Goal: Browse casually

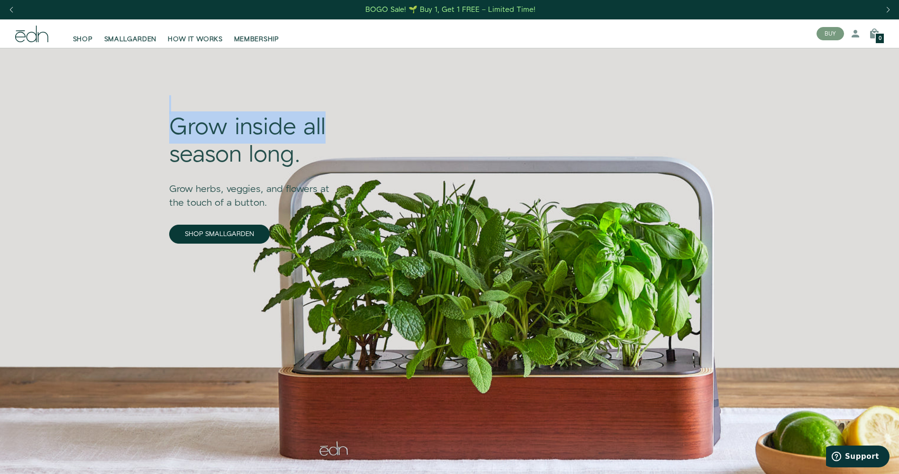
drag, startPoint x: 179, startPoint y: 108, endPoint x: 397, endPoint y: 141, distance: 220.6
click at [397, 141] on div "Grow inside all season long. Grow herbs, veggies, and flowers at the touch of a…" at bounding box center [446, 210] width 569 height 325
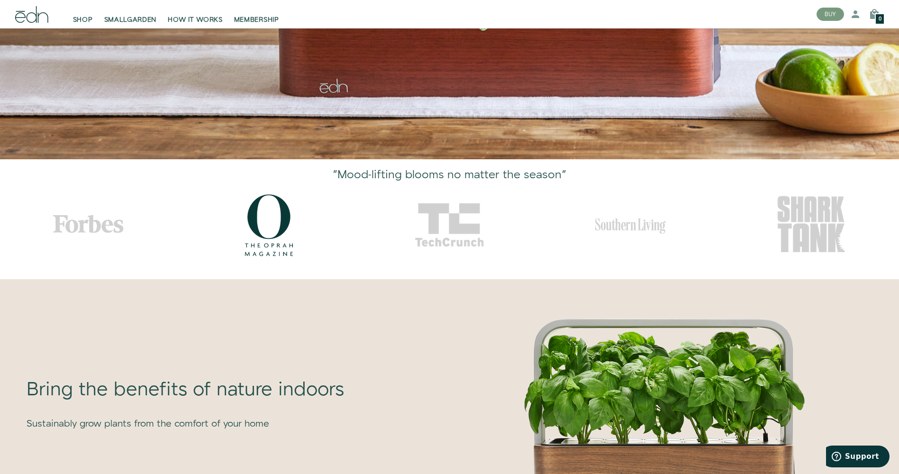
scroll to position [379, 0]
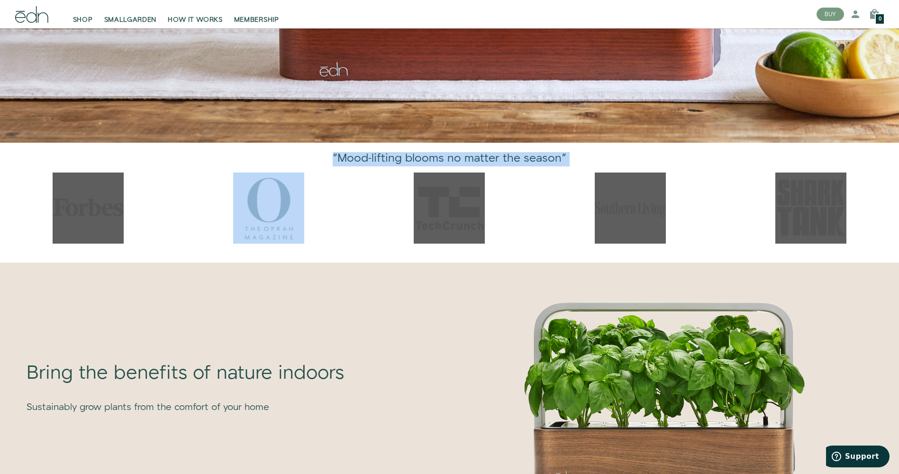
drag, startPoint x: 371, startPoint y: 64, endPoint x: 863, endPoint y: 243, distance: 523.4
click at [863, 243] on div "5 / 5" at bounding box center [811, 208] width 176 height 71
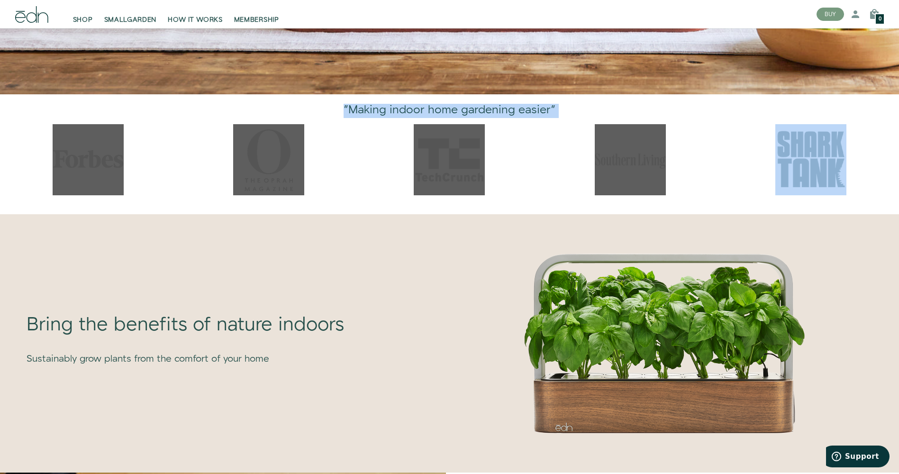
scroll to position [616, 0]
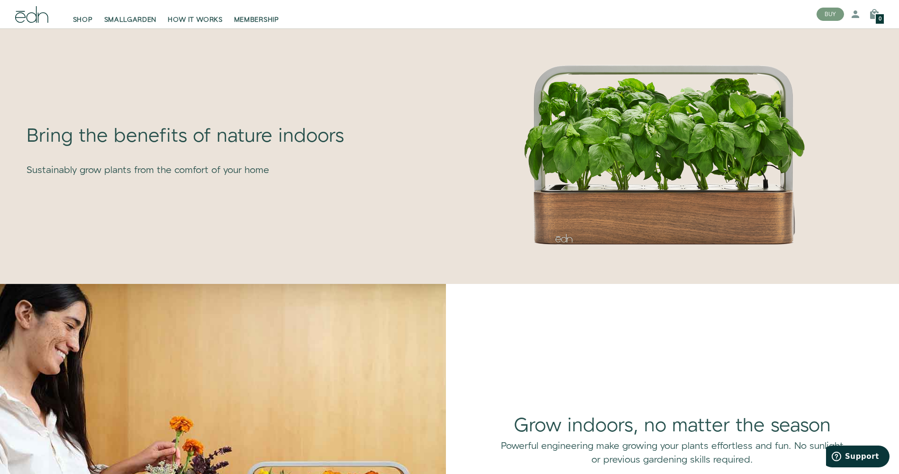
click at [401, 102] on div "Bring the benefits of nature indoors Sustainably grow plants from the comfort o…" at bounding box center [227, 150] width 438 height 173
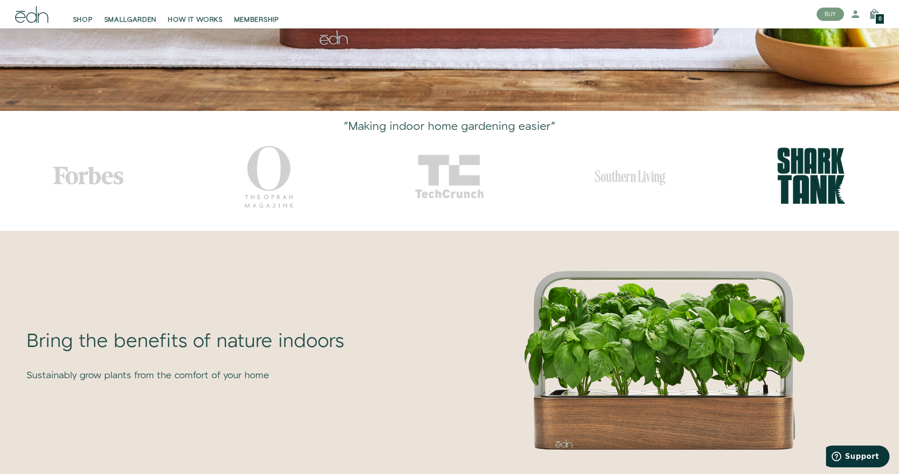
scroll to position [379, 0]
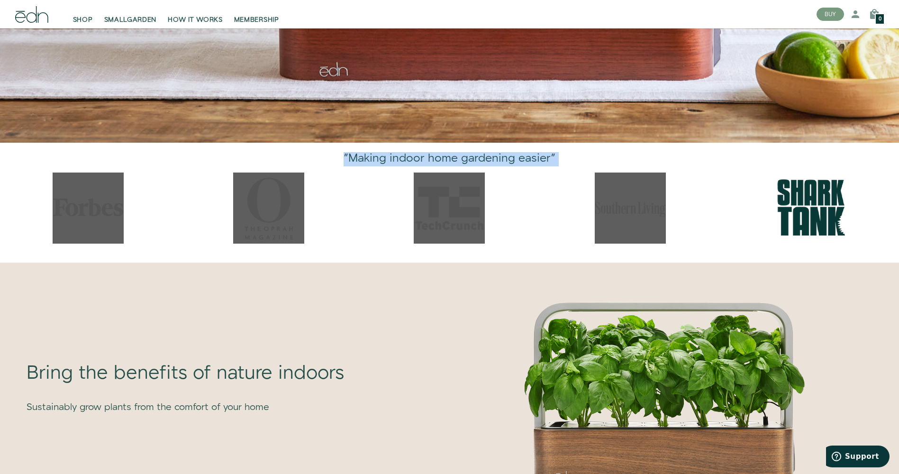
drag, startPoint x: 319, startPoint y: 145, endPoint x: 821, endPoint y: 252, distance: 512.7
click at [822, 252] on div at bounding box center [449, 213] width 899 height 81
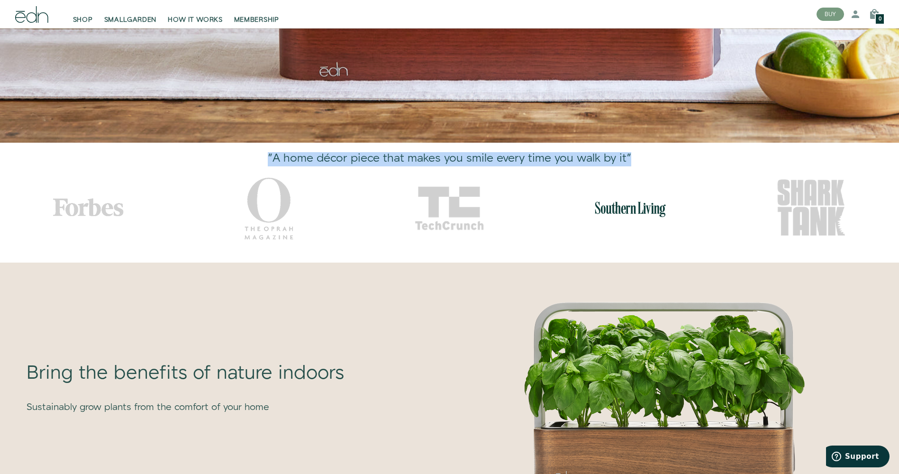
drag, startPoint x: 261, startPoint y: 155, endPoint x: 717, endPoint y: 166, distance: 456.1
click at [717, 166] on div ""A home décor piece that makes you smile every time you walk by it"" at bounding box center [449, 162] width 880 height 20
click at [718, 166] on div ""A home décor piece that makes you smile every time you walk by it"" at bounding box center [449, 162] width 880 height 20
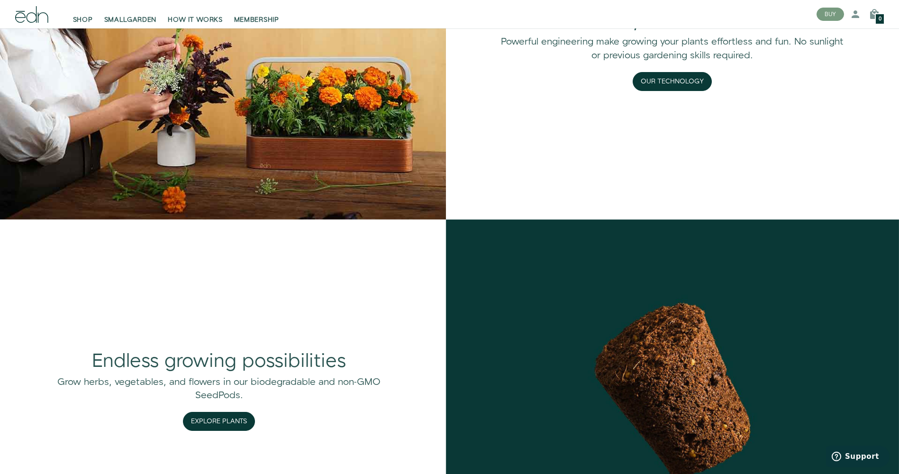
scroll to position [1232, 0]
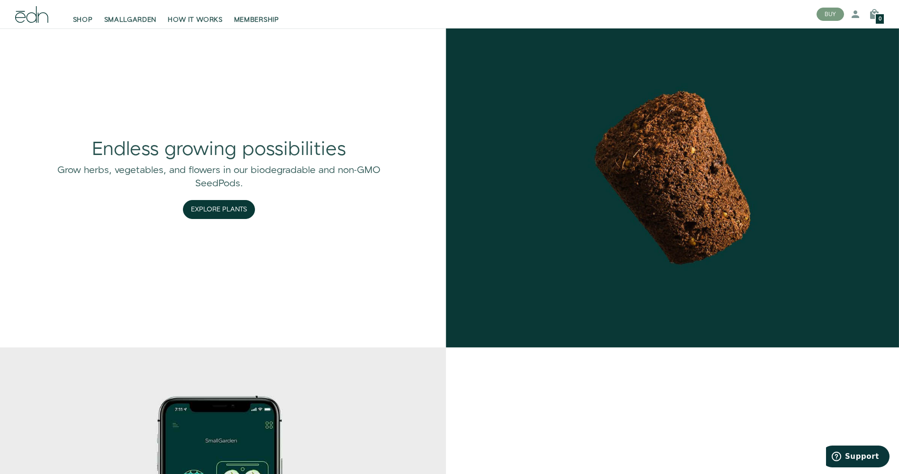
click at [269, 147] on div "Endless growing possibilities" at bounding box center [219, 149] width 351 height 27
